Goal: Information Seeking & Learning: Check status

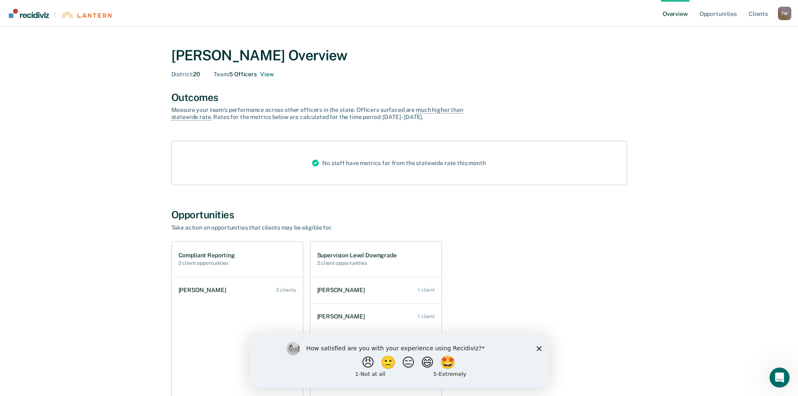
click at [282, 291] on div "2 clients" at bounding box center [286, 290] width 20 height 6
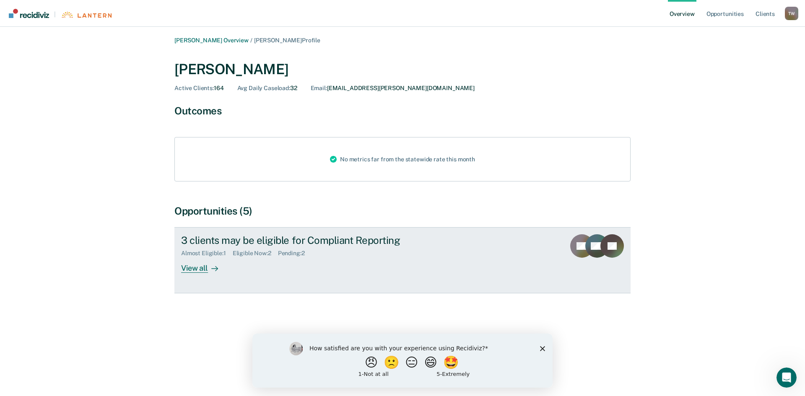
click at [194, 269] on div "View all" at bounding box center [204, 265] width 47 height 16
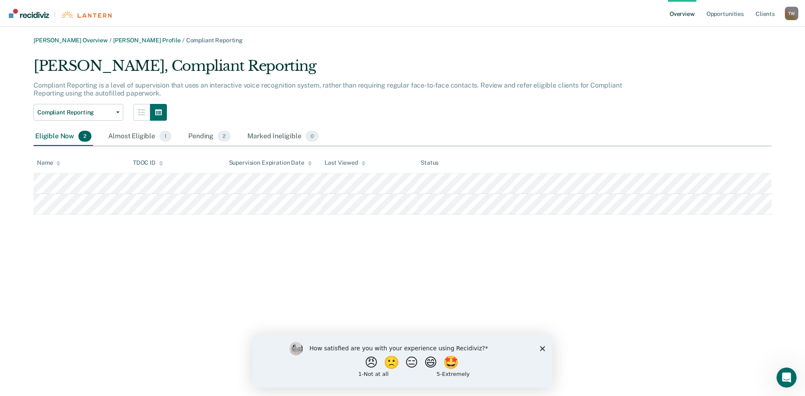
click at [192, 253] on div "[PERSON_NAME] Overview / [PERSON_NAME] Profile / Compliant Reporting [PERSON_NA…" at bounding box center [402, 203] width 784 height 332
click at [538, 305] on div "How satisfied are you with your experience using Recidiviz? 😠 🙁 😑 😄 🤩 1 - Not a…" at bounding box center [402, 360] width 300 height 54
click at [540, 305] on icon "Close survey" at bounding box center [542, 348] width 5 height 5
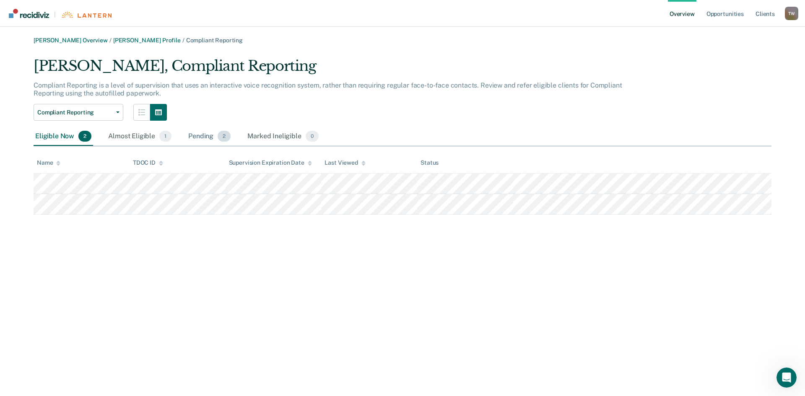
click at [204, 133] on div "Pending 2" at bounding box center [209, 136] width 46 height 18
click at [57, 135] on div "Eligible Now 2" at bounding box center [64, 136] width 60 height 18
click at [448, 257] on div "[PERSON_NAME] Overview / [PERSON_NAME] Profile / Compliant Reporting [PERSON_NA…" at bounding box center [402, 203] width 784 height 332
click at [318, 254] on div "[PERSON_NAME] Overview / [PERSON_NAME] Profile / Compliant Reporting [PERSON_NA…" at bounding box center [402, 203] width 784 height 332
click at [189, 241] on div "[PERSON_NAME] Overview / [PERSON_NAME] Profile / Compliant Reporting [PERSON_NA…" at bounding box center [402, 203] width 784 height 332
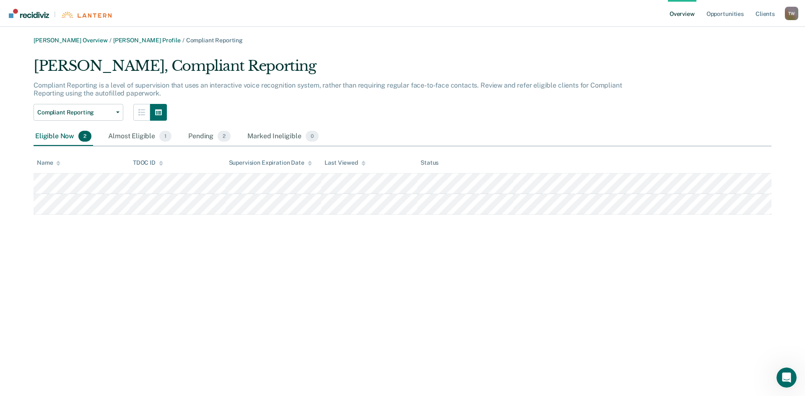
click at [424, 272] on div "[PERSON_NAME] Overview / [PERSON_NAME] Profile / Compliant Reporting [PERSON_NA…" at bounding box center [402, 203] width 784 height 332
click at [253, 295] on div "[PERSON_NAME] Overview / [PERSON_NAME] Profile / Compliant Reporting [PERSON_NA…" at bounding box center [402, 203] width 784 height 332
